Goal: Information Seeking & Learning: Learn about a topic

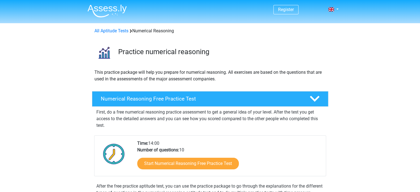
scroll to position [26, 0]
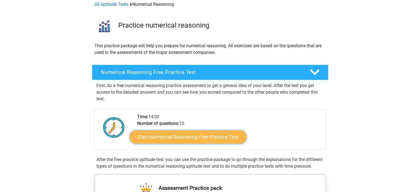
click at [182, 137] on link "Start Numerical Reasoning Free Practice Test" at bounding box center [187, 136] width 117 height 13
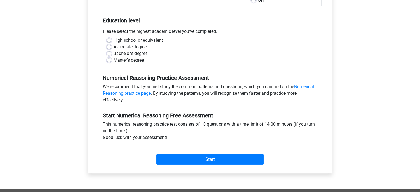
scroll to position [102, 0]
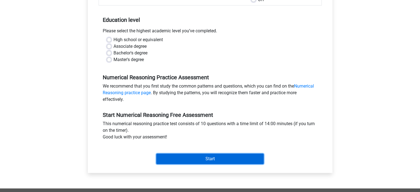
click at [196, 160] on input "Start" at bounding box center [209, 158] width 107 height 10
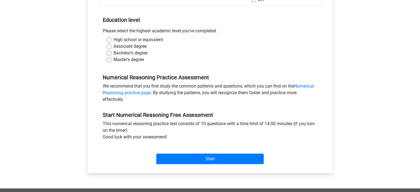
click at [113, 59] on label "Master's degree" at bounding box center [128, 59] width 30 height 7
click at [109, 59] on input "Master's degree" at bounding box center [109, 59] width 4 height 6
radio input "true"
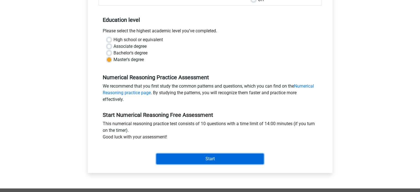
click at [207, 156] on input "Start" at bounding box center [209, 158] width 107 height 10
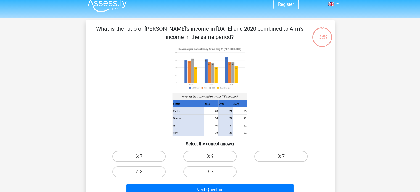
scroll to position [4, 0]
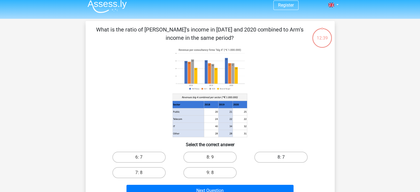
click at [269, 158] on label "8: 7" at bounding box center [280, 157] width 53 height 11
click at [281, 158] on input "8: 7" at bounding box center [283, 159] width 4 height 4
radio input "true"
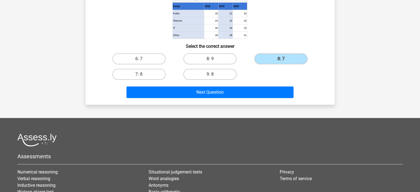
scroll to position [104, 0]
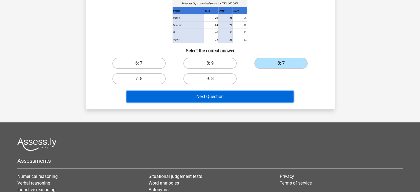
click at [211, 97] on button "Next Question" at bounding box center [209, 97] width 167 height 12
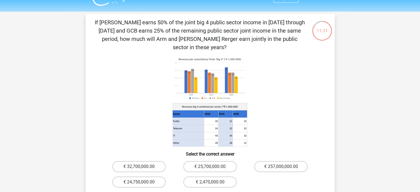
scroll to position [10, 0]
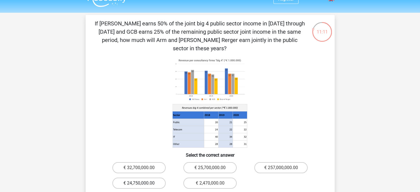
click at [137, 177] on label "€ 24,750,000.00" at bounding box center [138, 182] width 53 height 11
click at [139, 183] on input "€ 24,750,000.00" at bounding box center [141, 185] width 4 height 4
radio input "true"
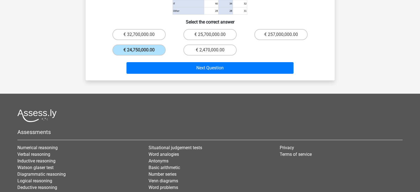
scroll to position [149, 0]
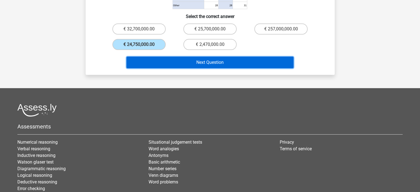
click at [215, 57] on button "Next Question" at bounding box center [209, 63] width 167 height 12
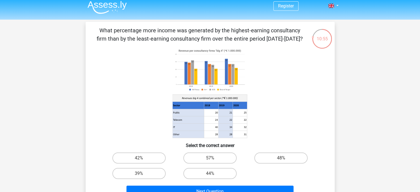
scroll to position [3, 0]
click at [263, 158] on label "48%" at bounding box center [280, 158] width 53 height 11
click at [281, 158] on input "48%" at bounding box center [283, 160] width 4 height 4
radio input "true"
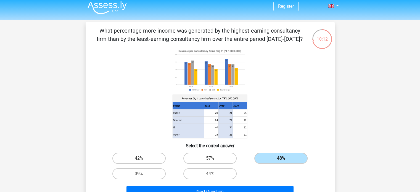
scroll to position [95, 0]
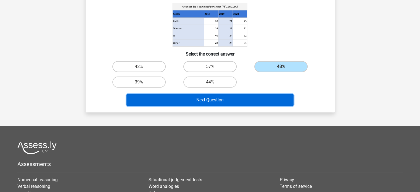
click at [225, 97] on button "Next Question" at bounding box center [209, 100] width 167 height 12
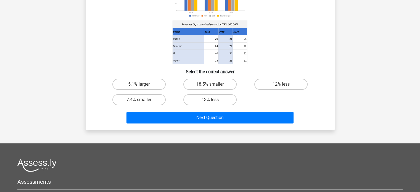
scroll to position [0, 0]
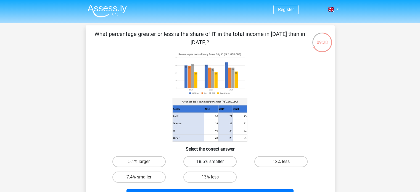
click at [216, 162] on label "18.5% smaller" at bounding box center [209, 161] width 53 height 11
click at [213, 162] on input "18.5% smaller" at bounding box center [212, 163] width 4 height 4
radio input "true"
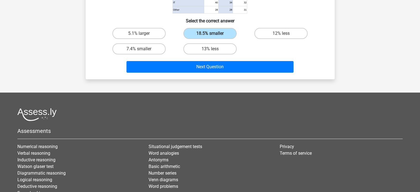
scroll to position [130, 0]
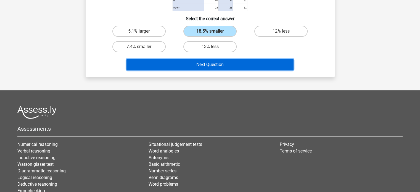
click at [226, 64] on button "Next Question" at bounding box center [209, 65] width 167 height 12
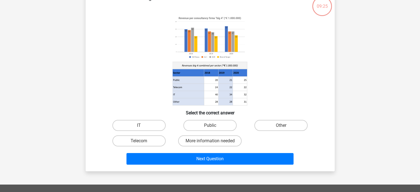
scroll to position [25, 0]
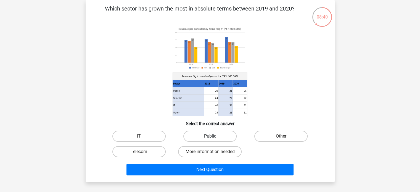
click at [223, 139] on label "Public" at bounding box center [209, 136] width 53 height 11
click at [213, 139] on input "Public" at bounding box center [212, 138] width 4 height 4
radio input "true"
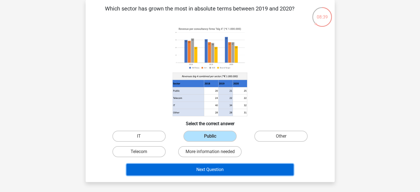
click at [230, 165] on button "Next Question" at bounding box center [209, 170] width 167 height 12
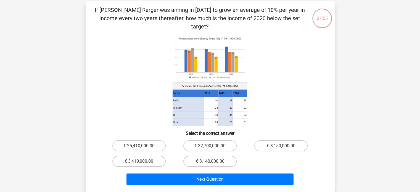
scroll to position [24, 0]
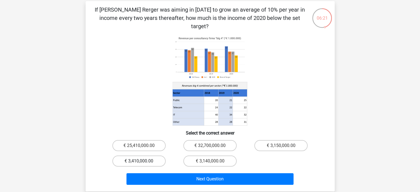
click at [144, 155] on label "€ 3,410,000.00" at bounding box center [138, 160] width 53 height 11
click at [142, 161] on input "€ 3,410,000.00" at bounding box center [141, 163] width 4 height 4
radio input "true"
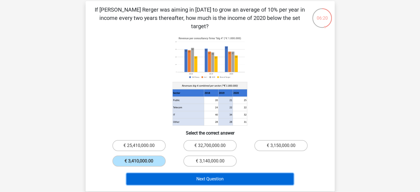
click at [185, 173] on button "Next Question" at bounding box center [209, 179] width 167 height 12
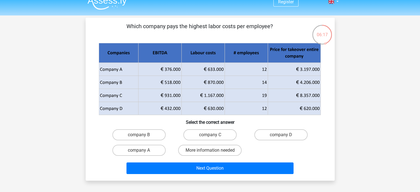
scroll to position [8, 0]
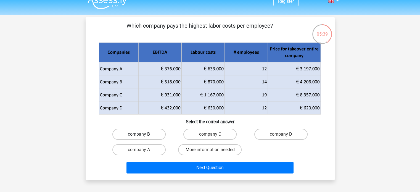
click at [147, 134] on label "company B" at bounding box center [138, 134] width 53 height 11
click at [142, 134] on input "company B" at bounding box center [141, 136] width 4 height 4
radio input "true"
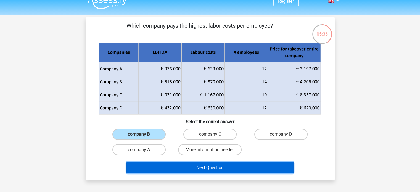
click at [216, 165] on button "Next Question" at bounding box center [209, 168] width 167 height 12
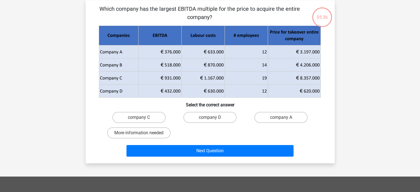
scroll to position [25, 0]
